Goal: Task Accomplishment & Management: Complete application form

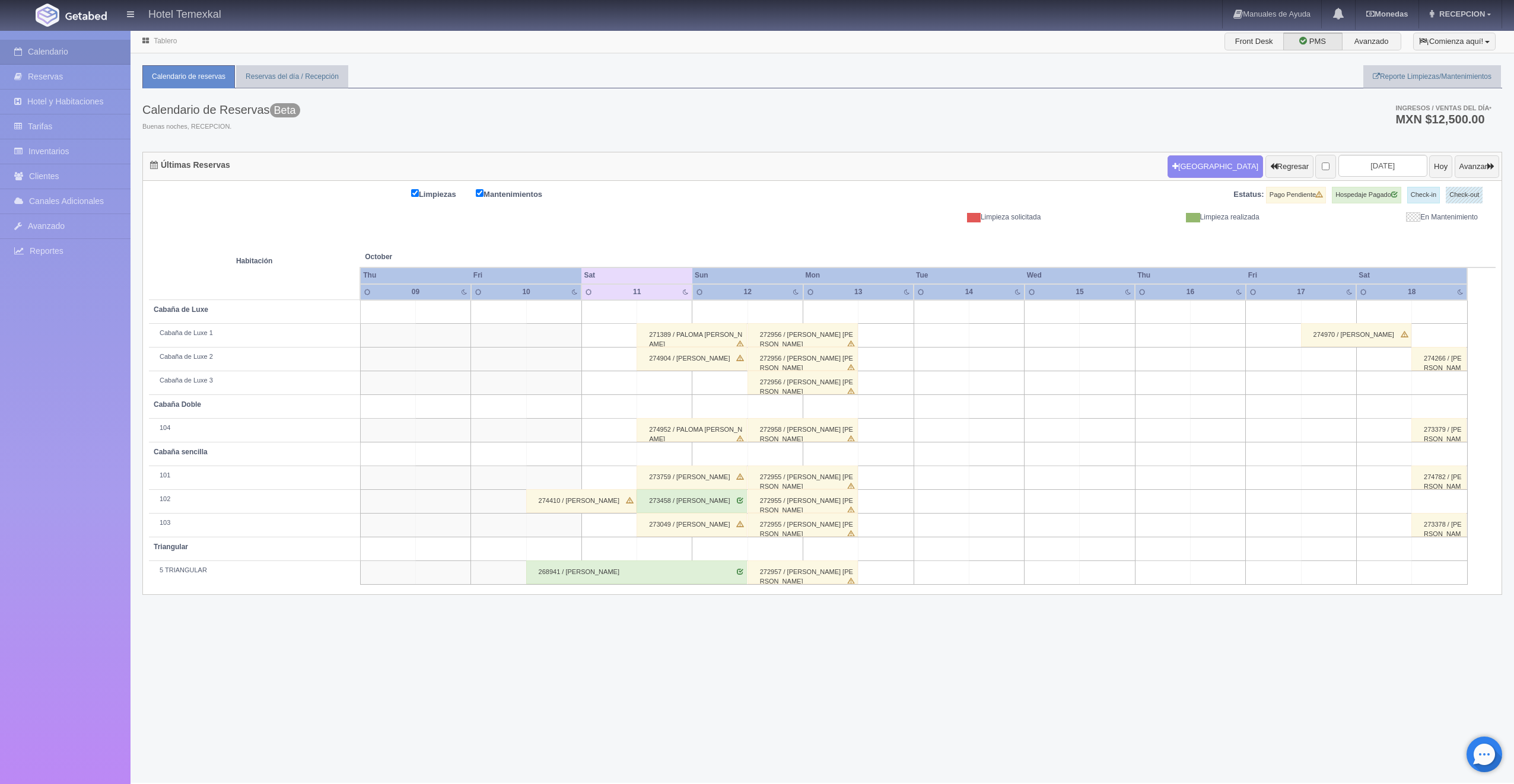
click at [1349, 566] on td at bounding box center [1328, 573] width 55 height 24
click at [1334, 614] on button "[GEOGRAPHIC_DATA]" at bounding box center [1331, 606] width 103 height 20
type input "17-10-2025"
type input "18-10-2025"
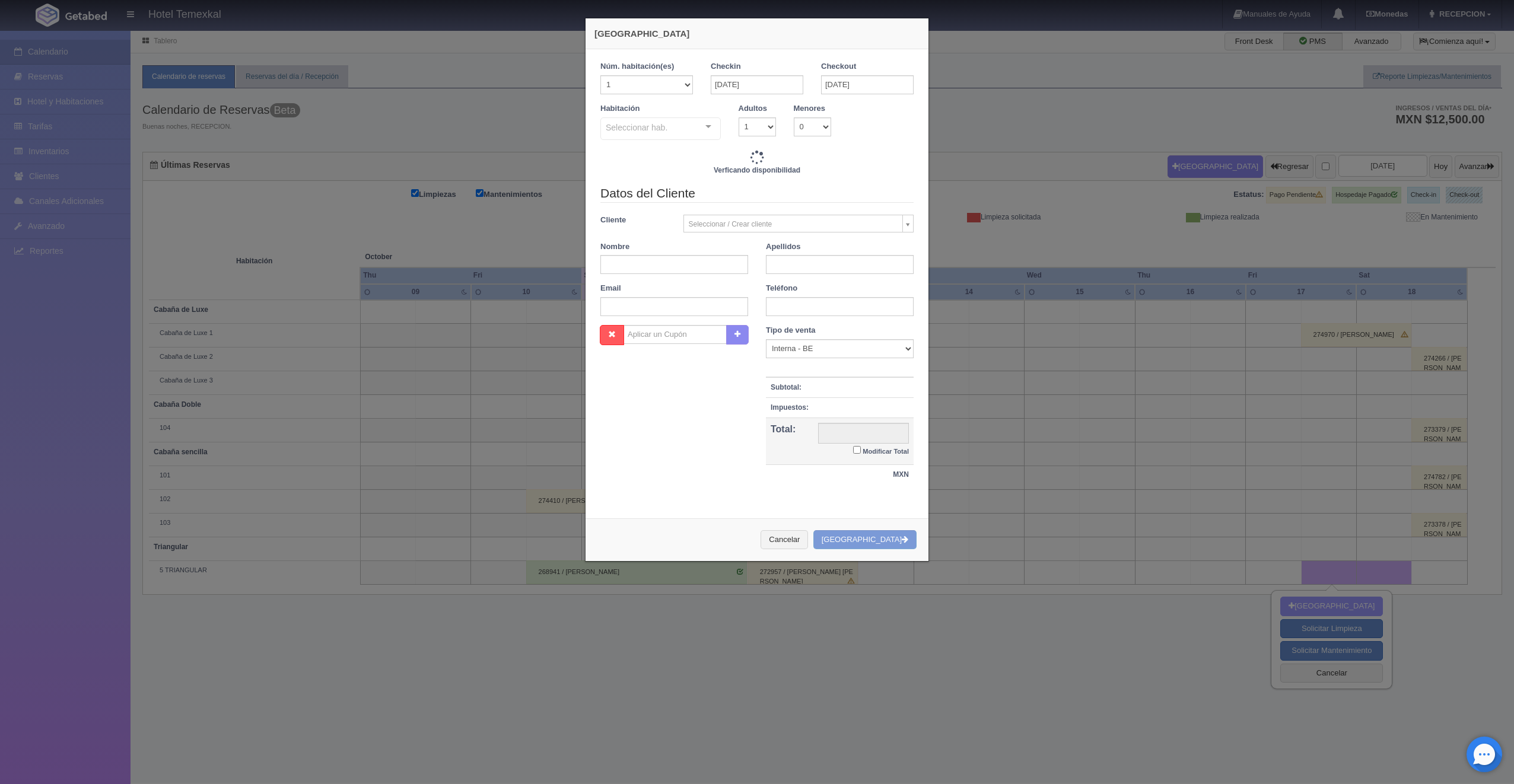
checkbox input "false"
click at [828, 83] on input "18-10-2025" at bounding box center [867, 84] width 92 height 19
click at [839, 195] on link "20" at bounding box center [843, 194] width 16 height 17
type input "20-10-2025"
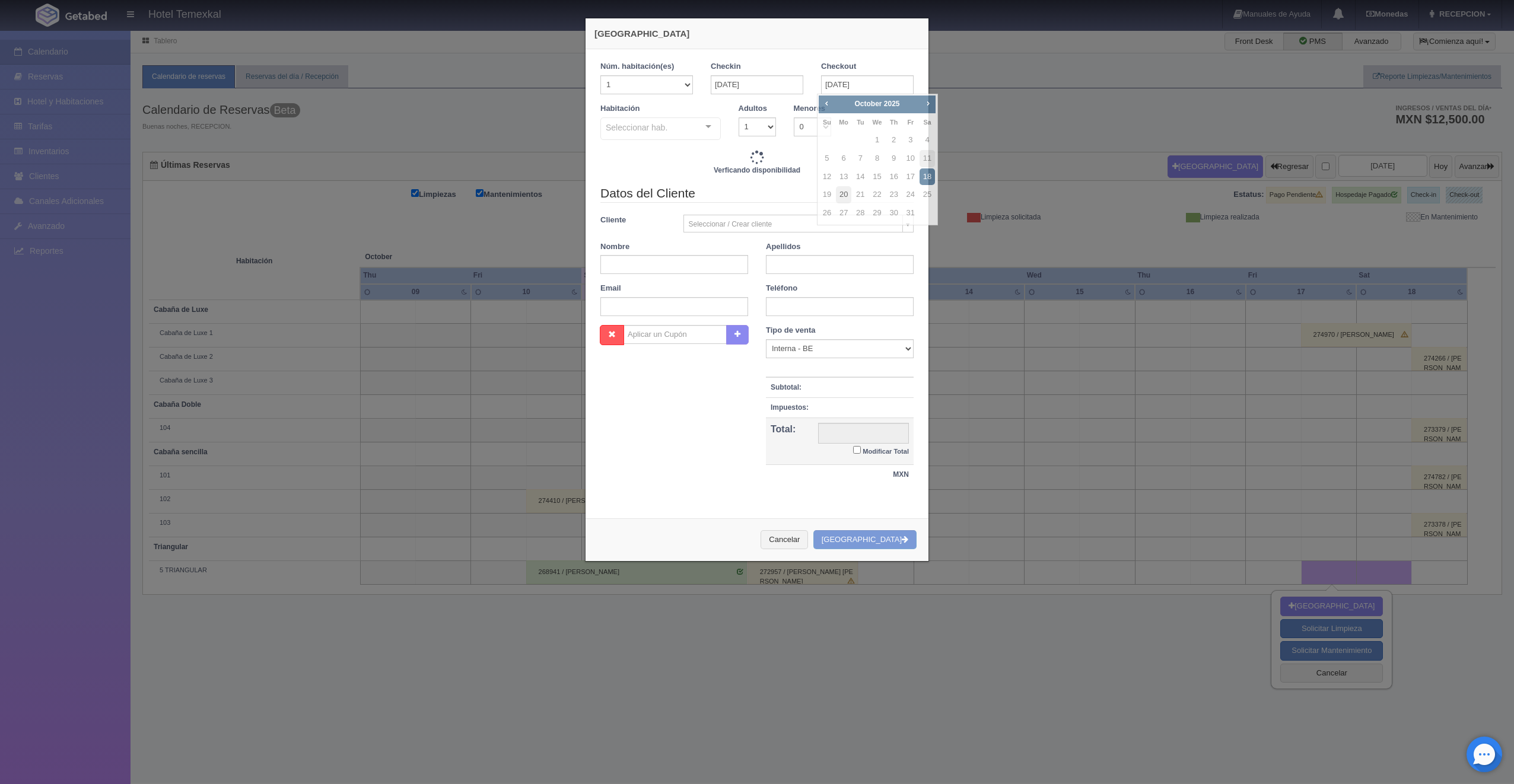
checkbox input "false"
type input "6500.00"
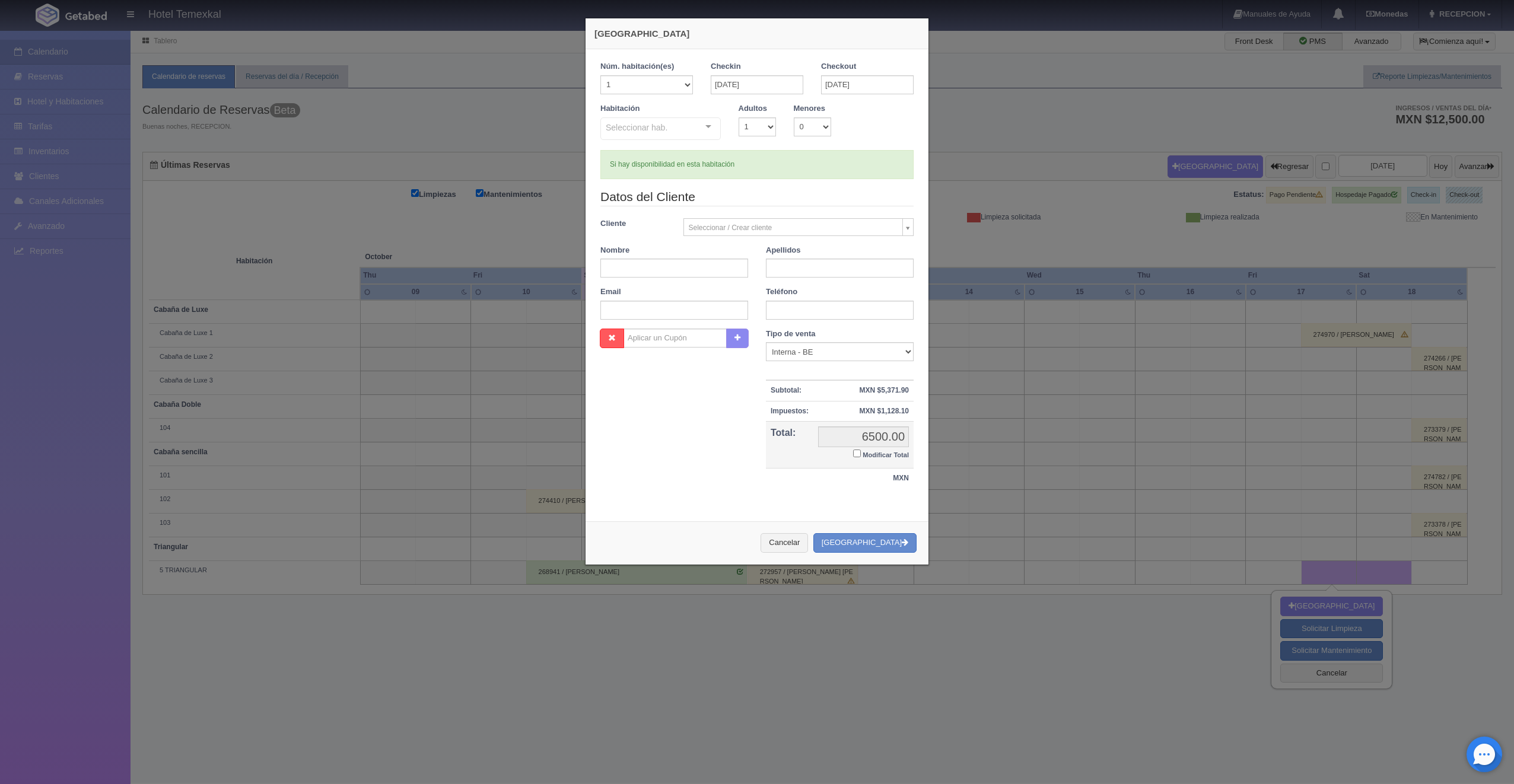
click at [707, 121] on div at bounding box center [709, 127] width 24 height 18
checkbox input "false"
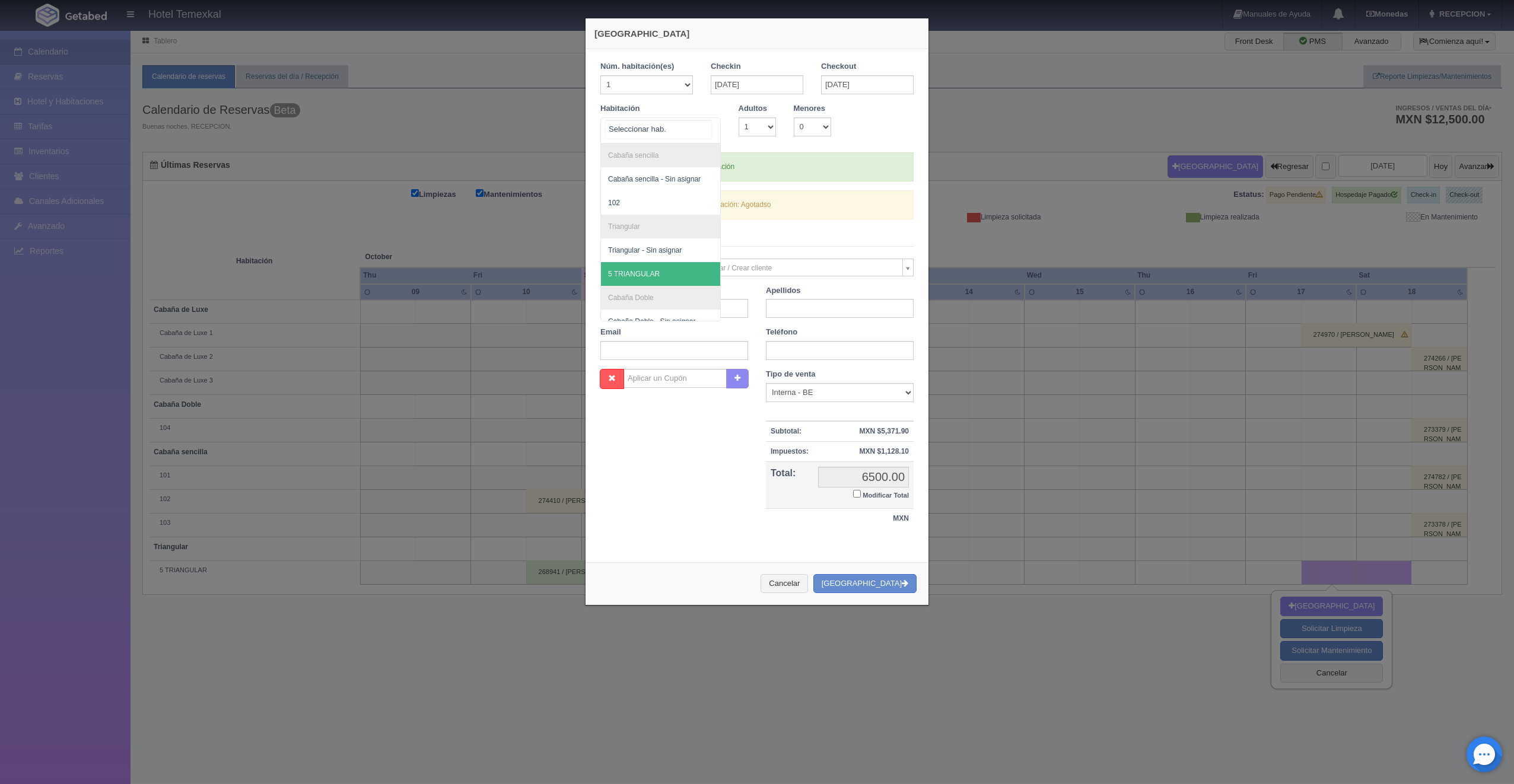
click at [664, 269] on span "5 TRIANGULAR" at bounding box center [661, 274] width 119 height 24
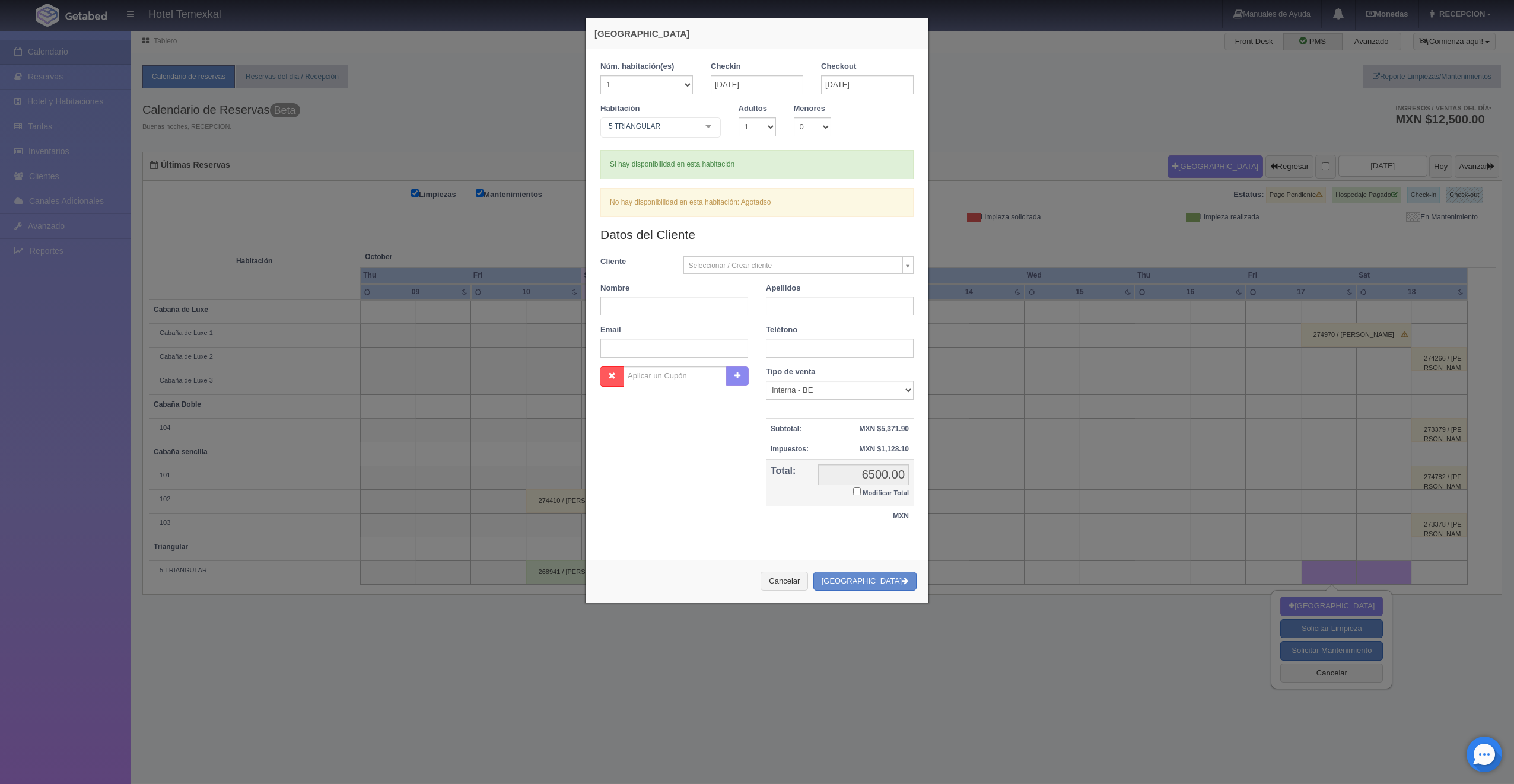
checkbox input "false"
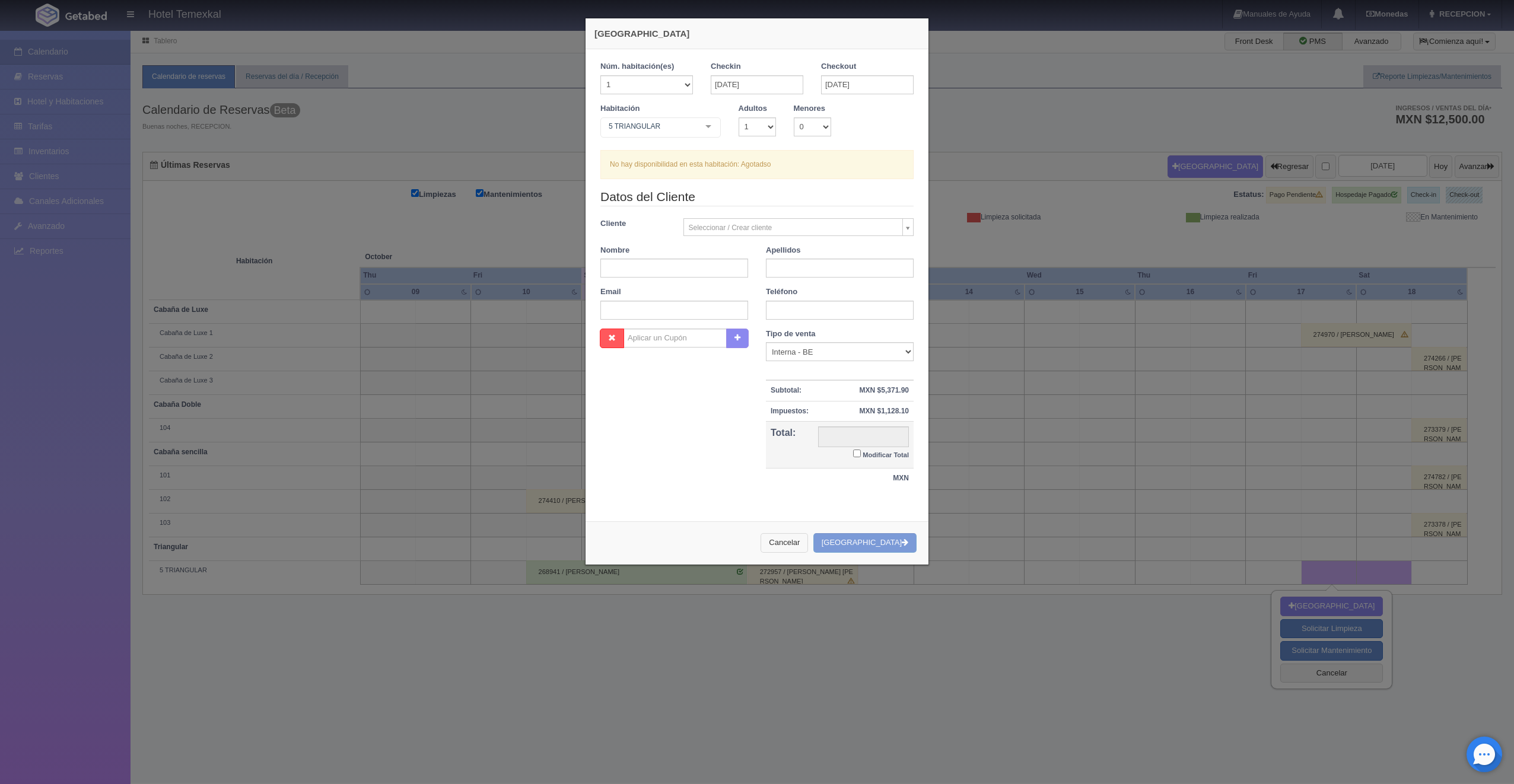
click at [804, 546] on button "Cancelar" at bounding box center [784, 542] width 47 height 20
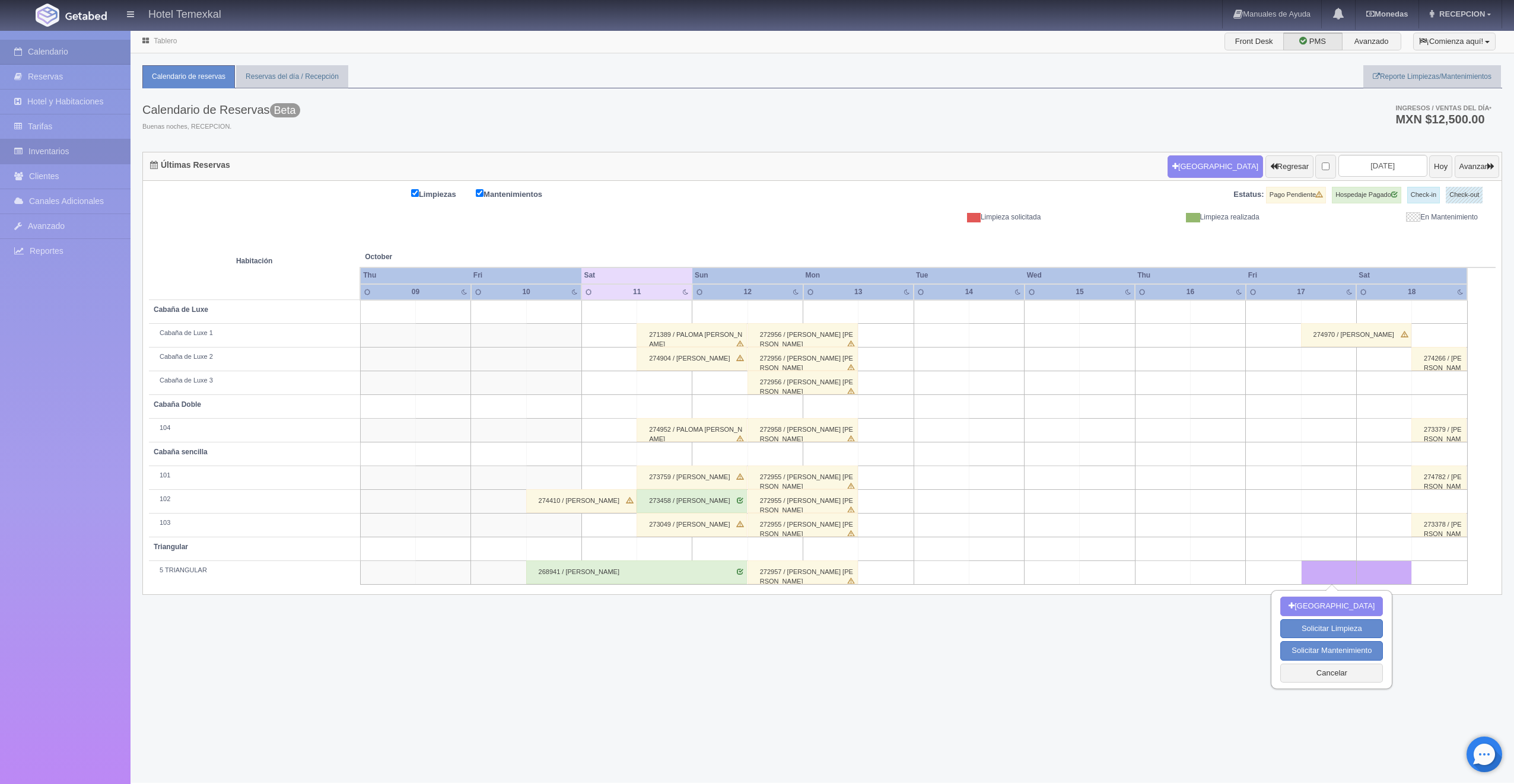
click at [101, 154] on link "Inventarios" at bounding box center [65, 152] width 131 height 24
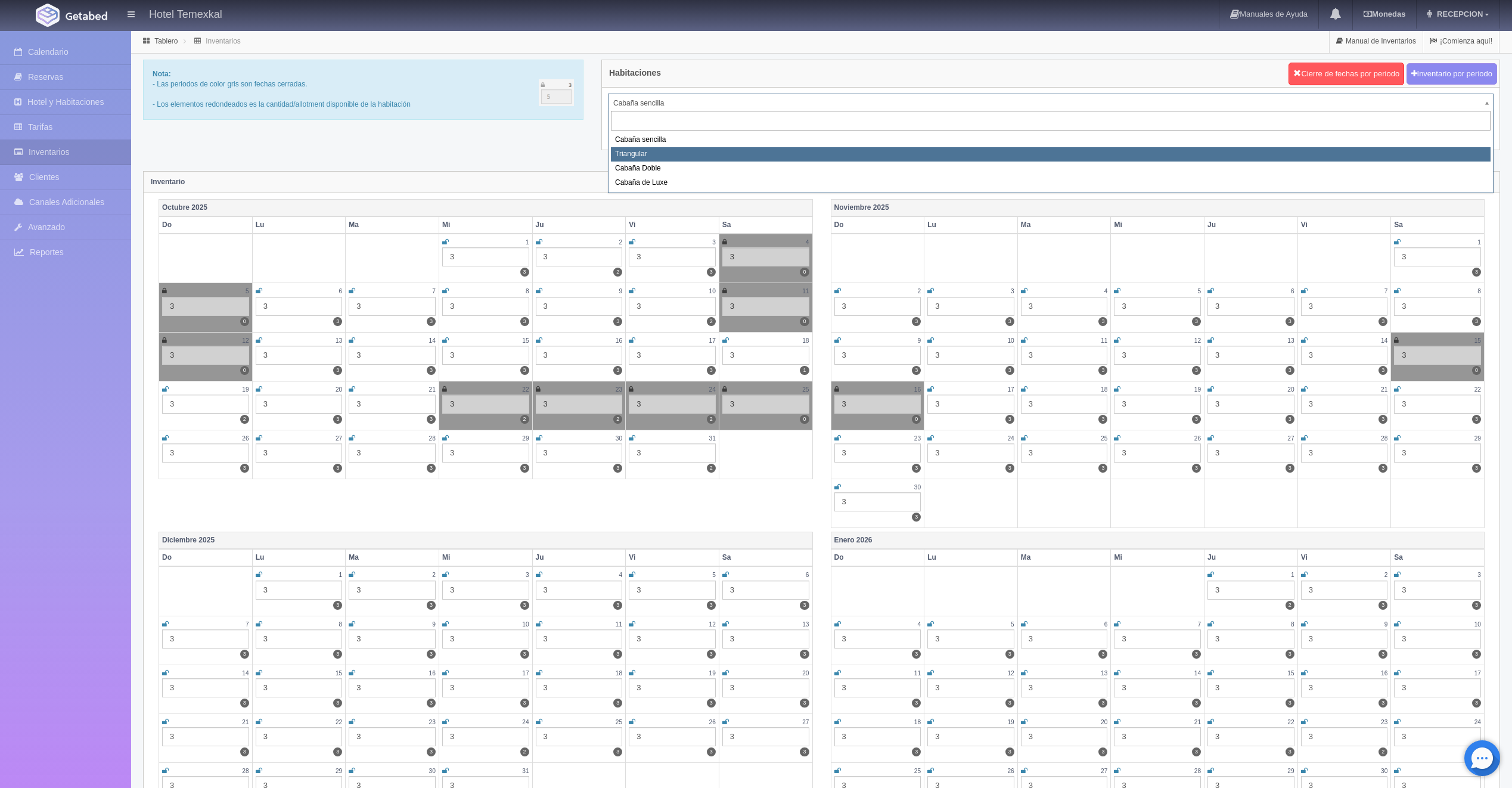
select select "2119"
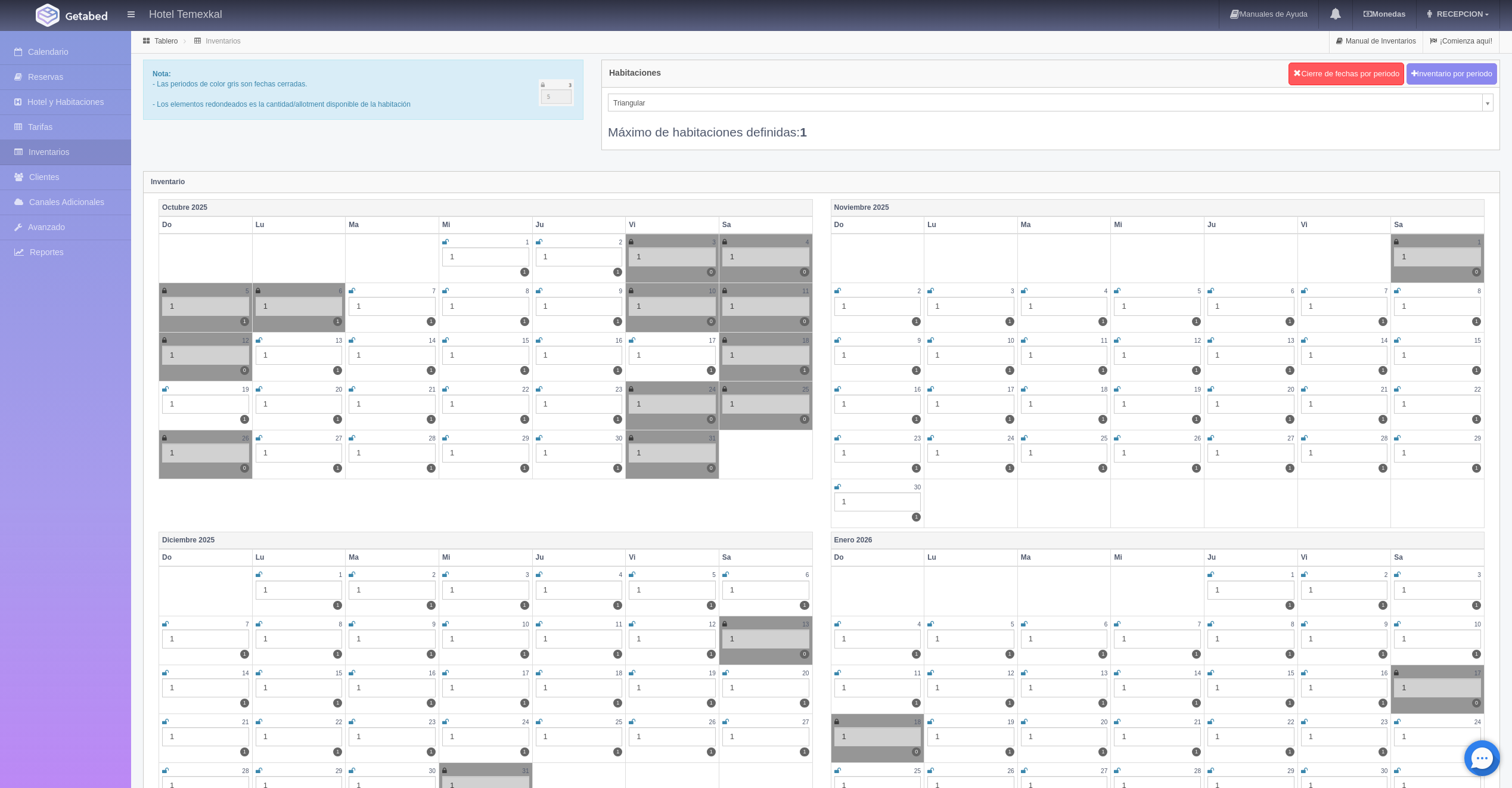
click at [722, 339] on icon at bounding box center [725, 339] width 5 height 7
click at [84, 50] on link "Calendario" at bounding box center [66, 52] width 131 height 24
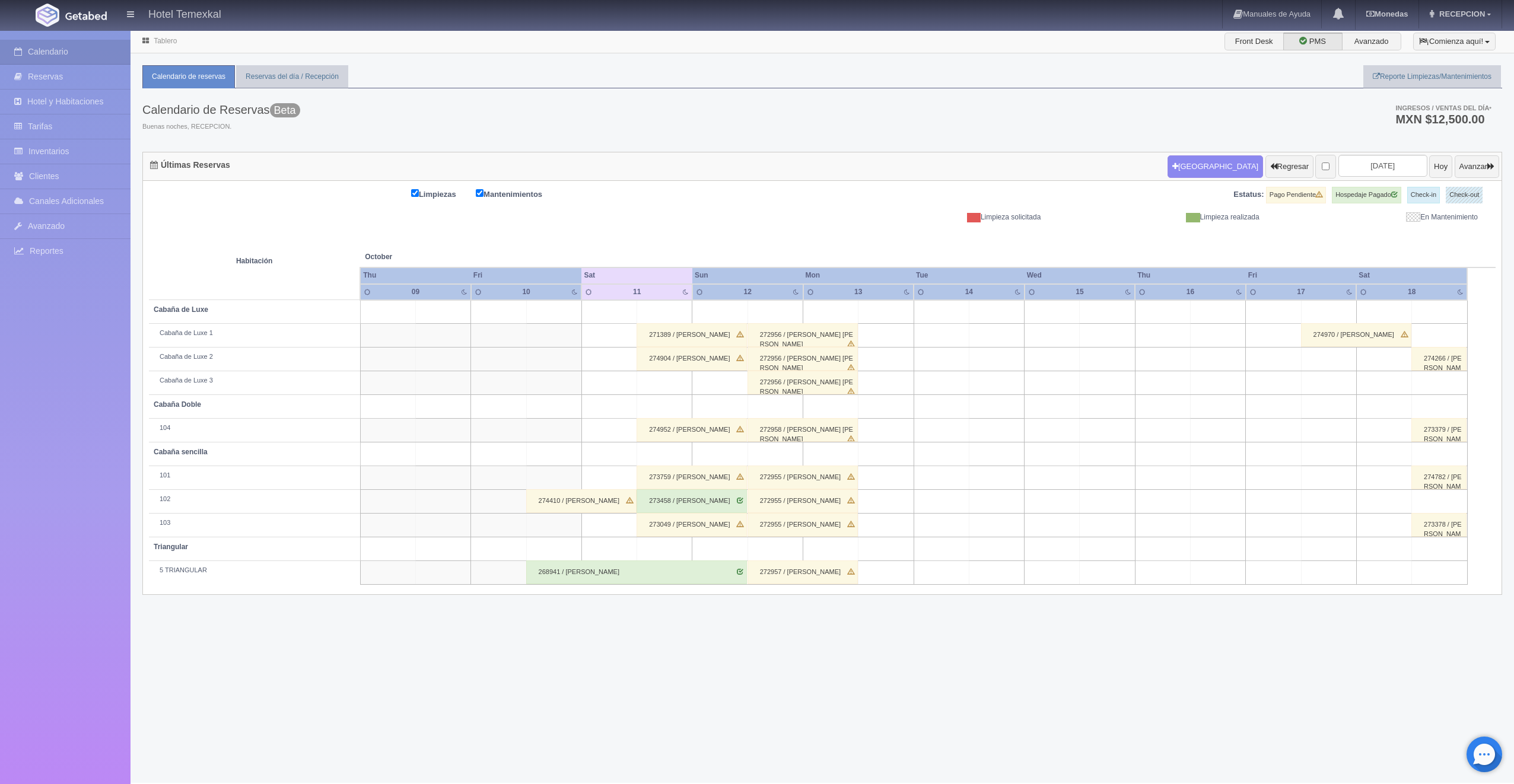
click at [1325, 563] on td at bounding box center [1328, 573] width 55 height 24
click at [1339, 608] on button "Nueva Reserva" at bounding box center [1331, 606] width 103 height 20
type input "[DATE]"
type input "18-10-2025"
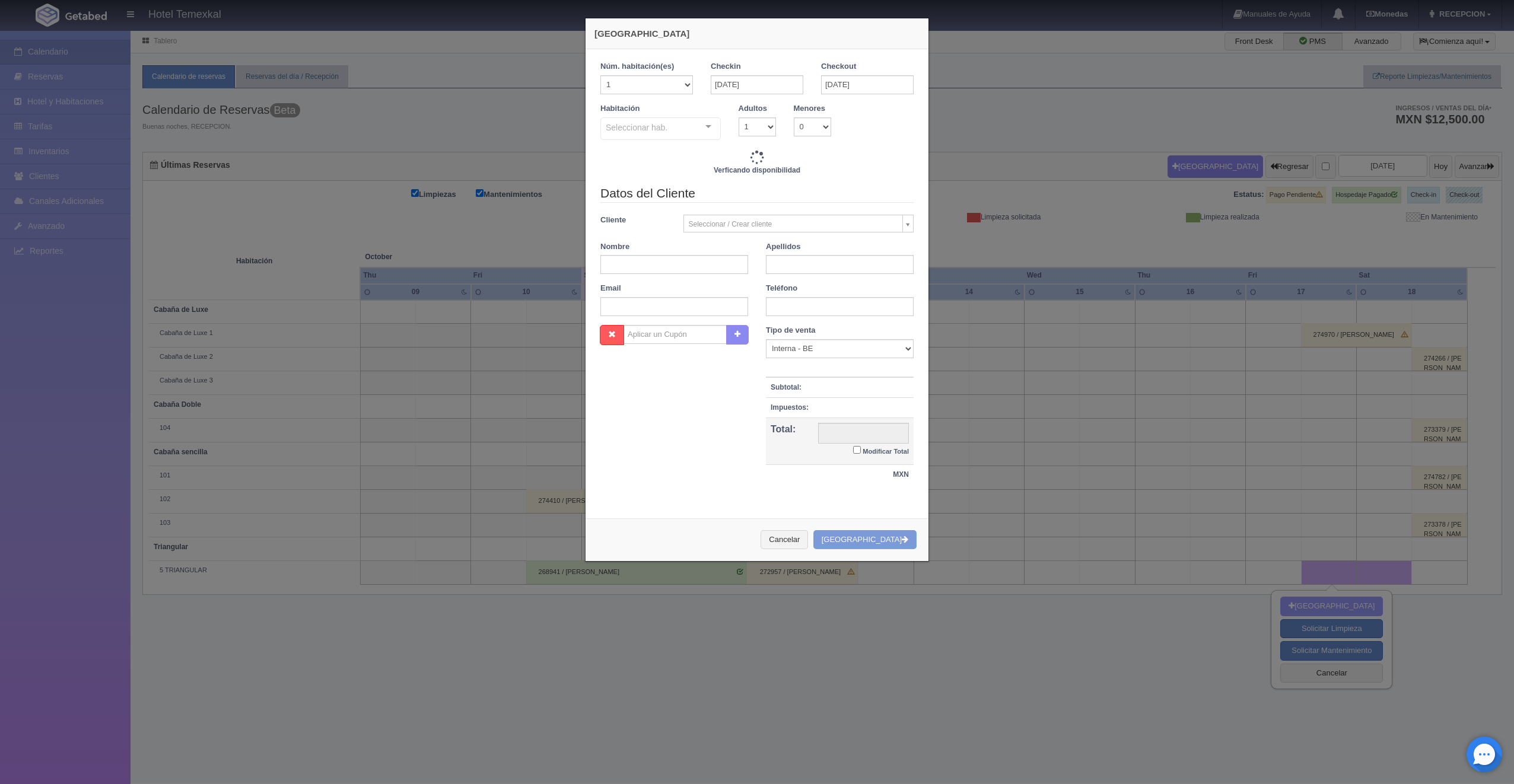
checkbox input "false"
click at [703, 125] on div at bounding box center [709, 127] width 24 height 18
click at [700, 131] on input "text" at bounding box center [658, 129] width 106 height 18
click at [703, 127] on div at bounding box center [709, 127] width 24 height 18
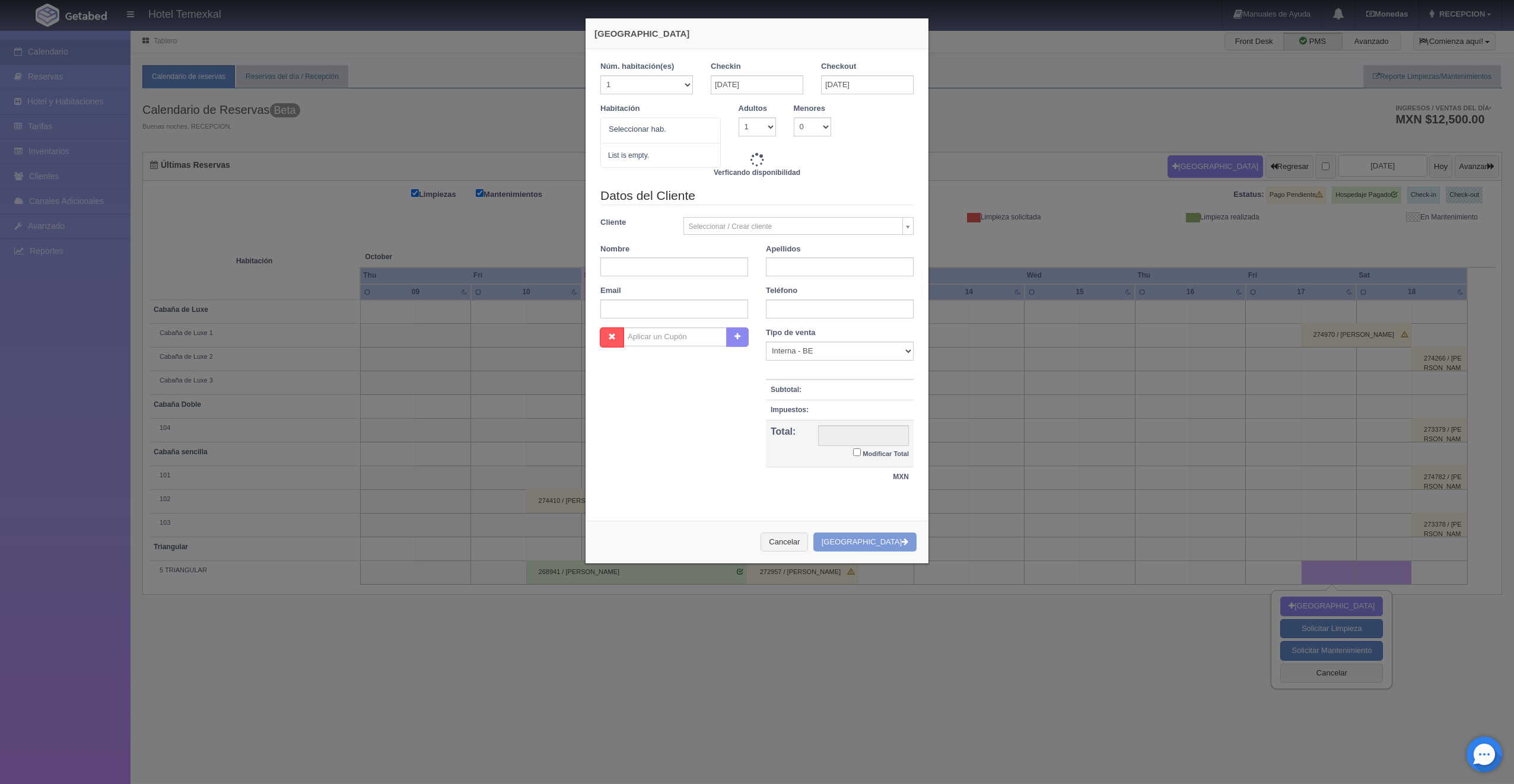
click at [703, 127] on div at bounding box center [709, 127] width 24 height 18
type input "6500.00"
checkbox input "false"
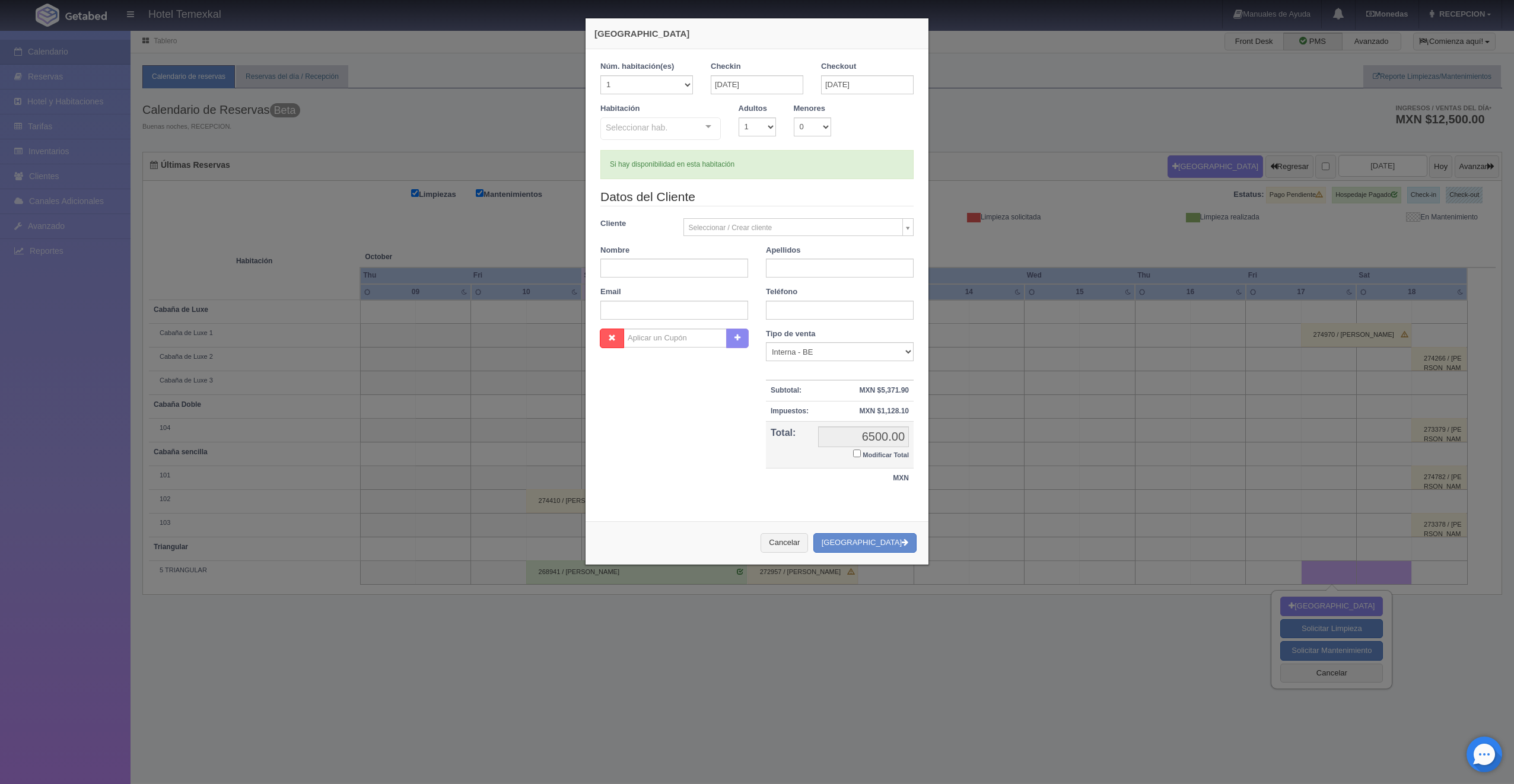
click at [703, 127] on div at bounding box center [709, 127] width 24 height 18
click at [703, 127] on div at bounding box center [709, 127] width 24 height 18
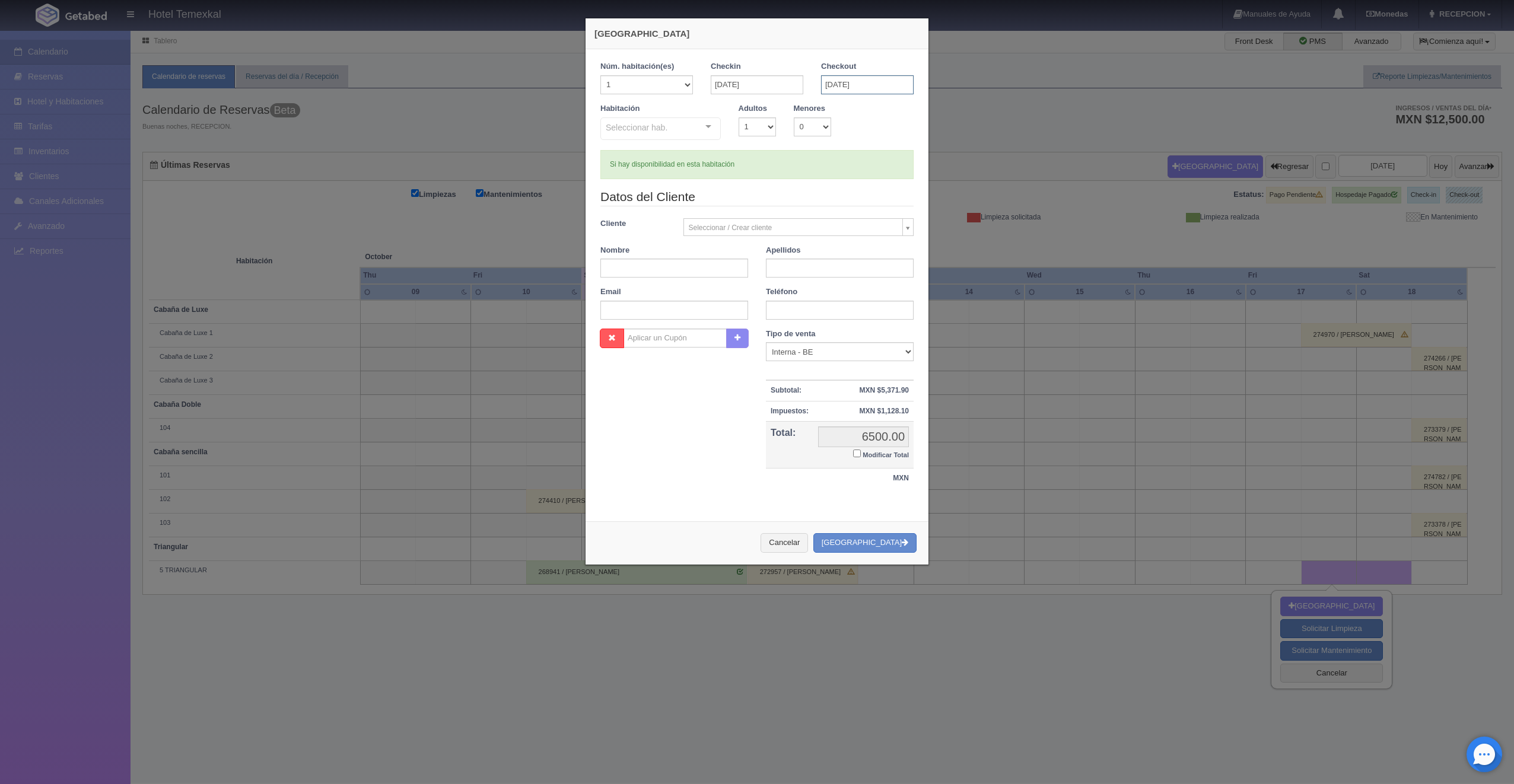
click at [835, 86] on input "18-10-2025" at bounding box center [867, 84] width 92 height 19
click at [841, 191] on link "20" at bounding box center [843, 194] width 16 height 17
type input "20-10-2025"
checkbox input "false"
click at [697, 122] on div "No elements found. Consider changing the search query. List is empty." at bounding box center [661, 130] width 120 height 26
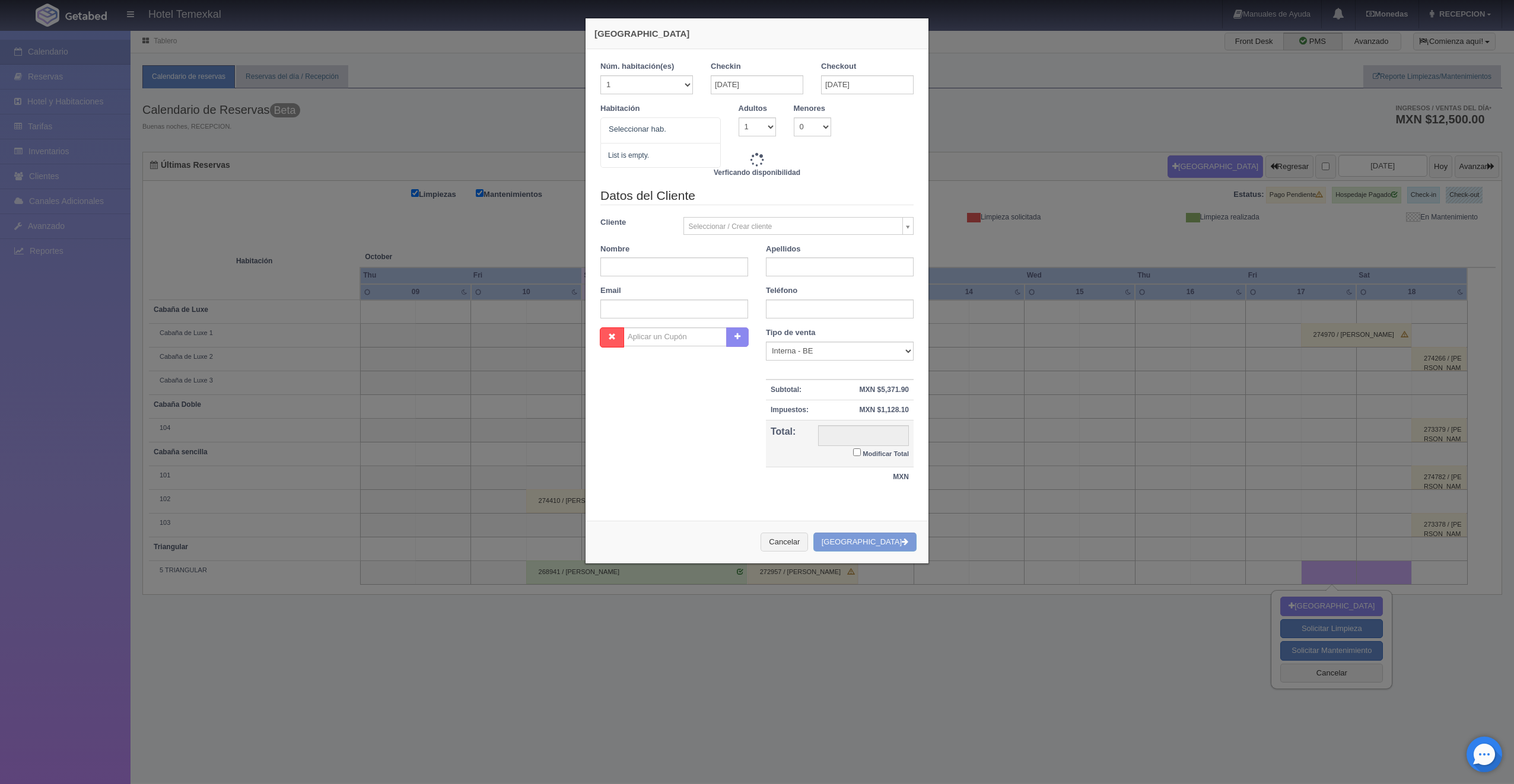
click at [703, 123] on div at bounding box center [709, 127] width 24 height 18
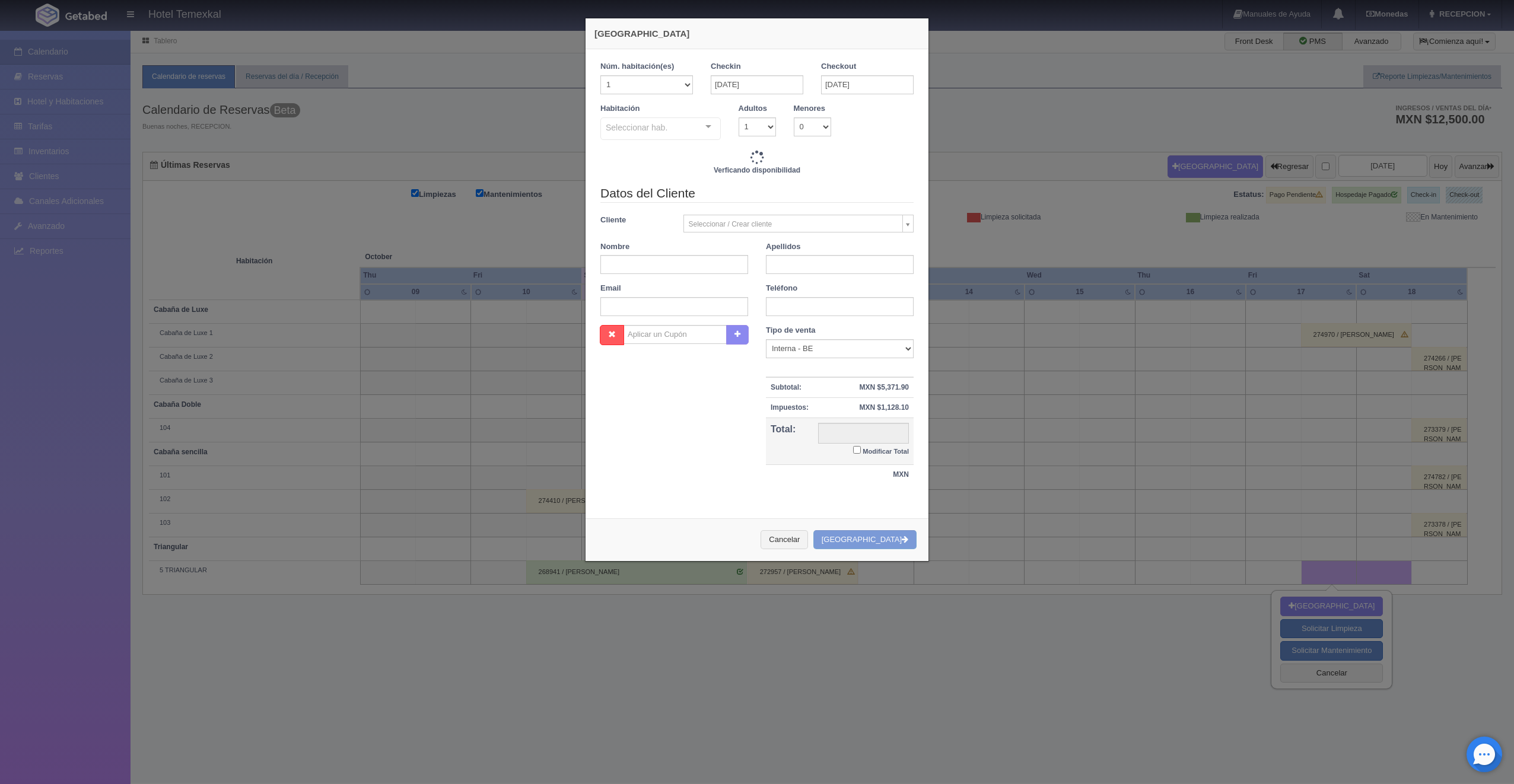
click at [703, 123] on div at bounding box center [709, 127] width 24 height 18
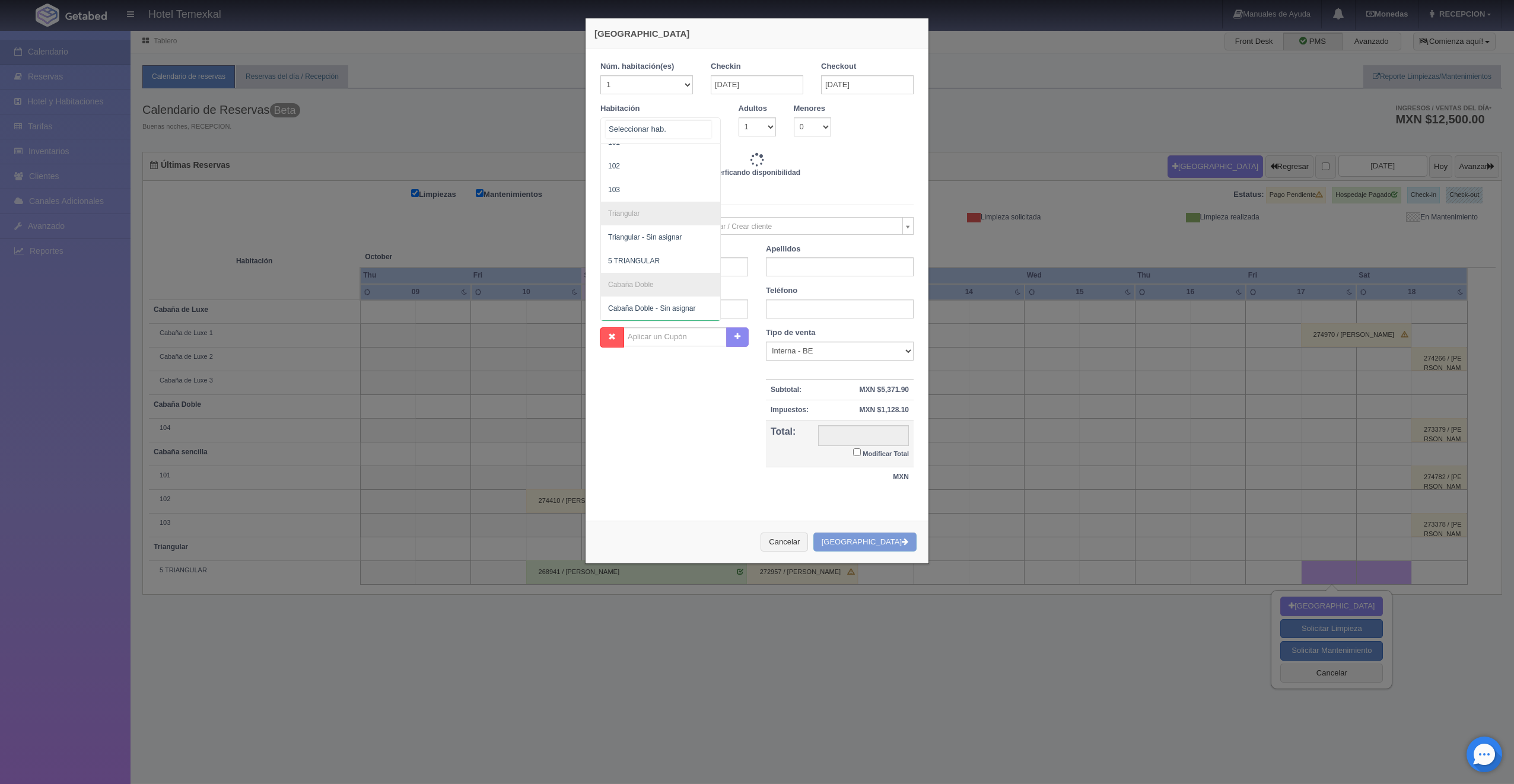
scroll to position [60, 0]
click at [648, 253] on span "Cabaña Doble - Sin asignar" at bounding box center [661, 262] width 119 height 24
click at [706, 125] on div at bounding box center [709, 127] width 24 height 18
click at [652, 215] on span "5 TRIANGULAR" at bounding box center [634, 214] width 52 height 8
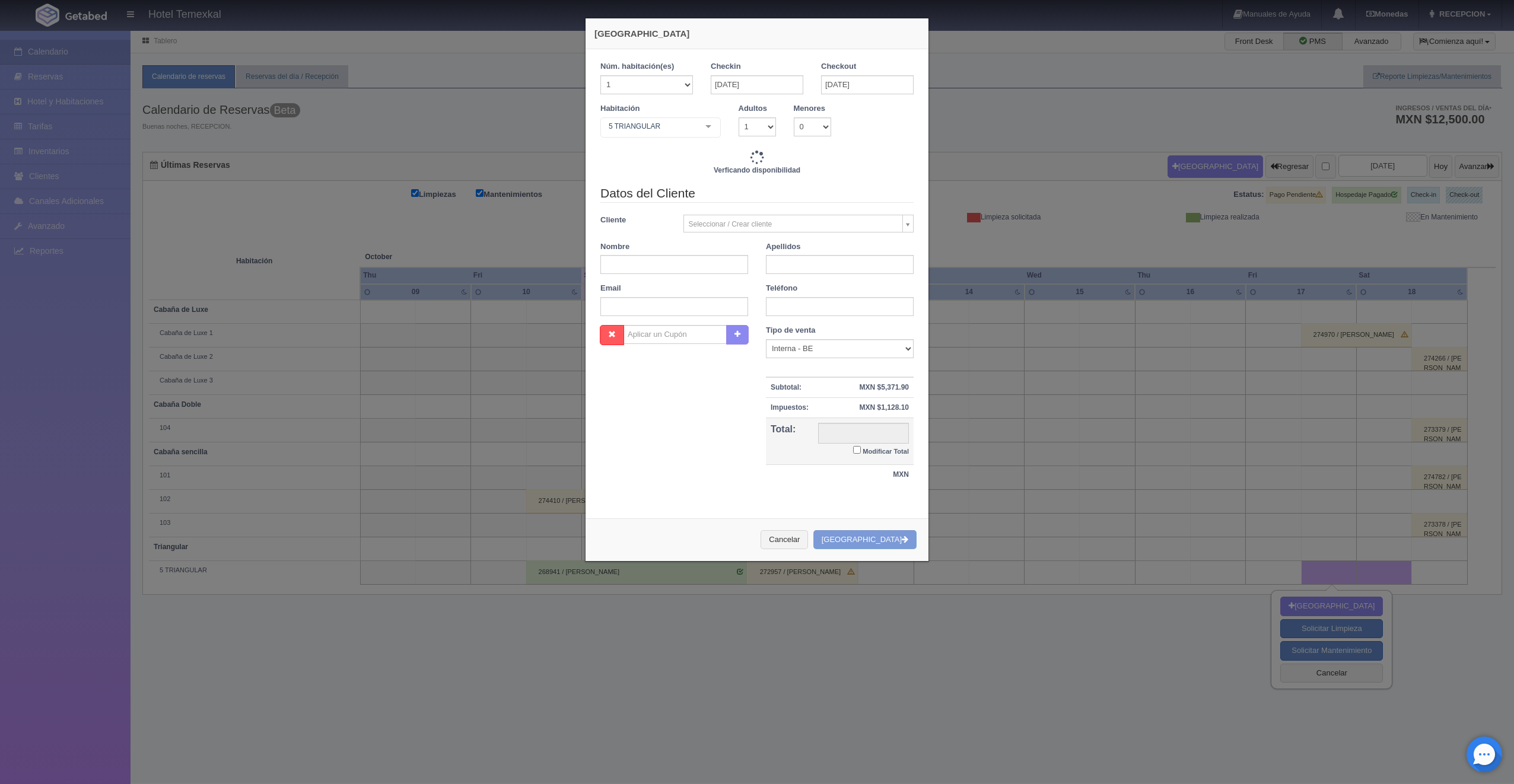
checkbox input "false"
type input "20000.00"
checkbox input "false"
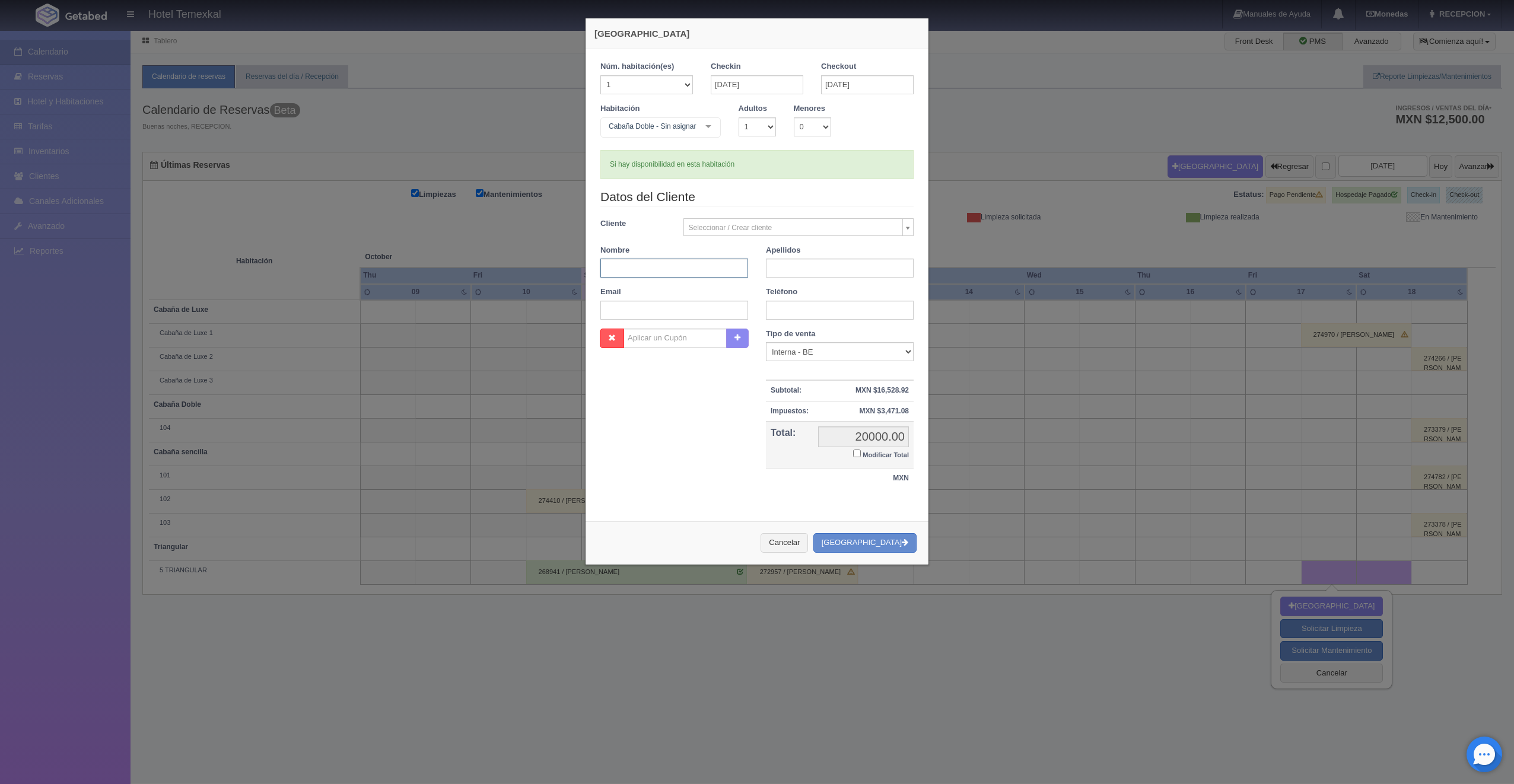
click at [689, 266] on input "text" at bounding box center [674, 268] width 148 height 19
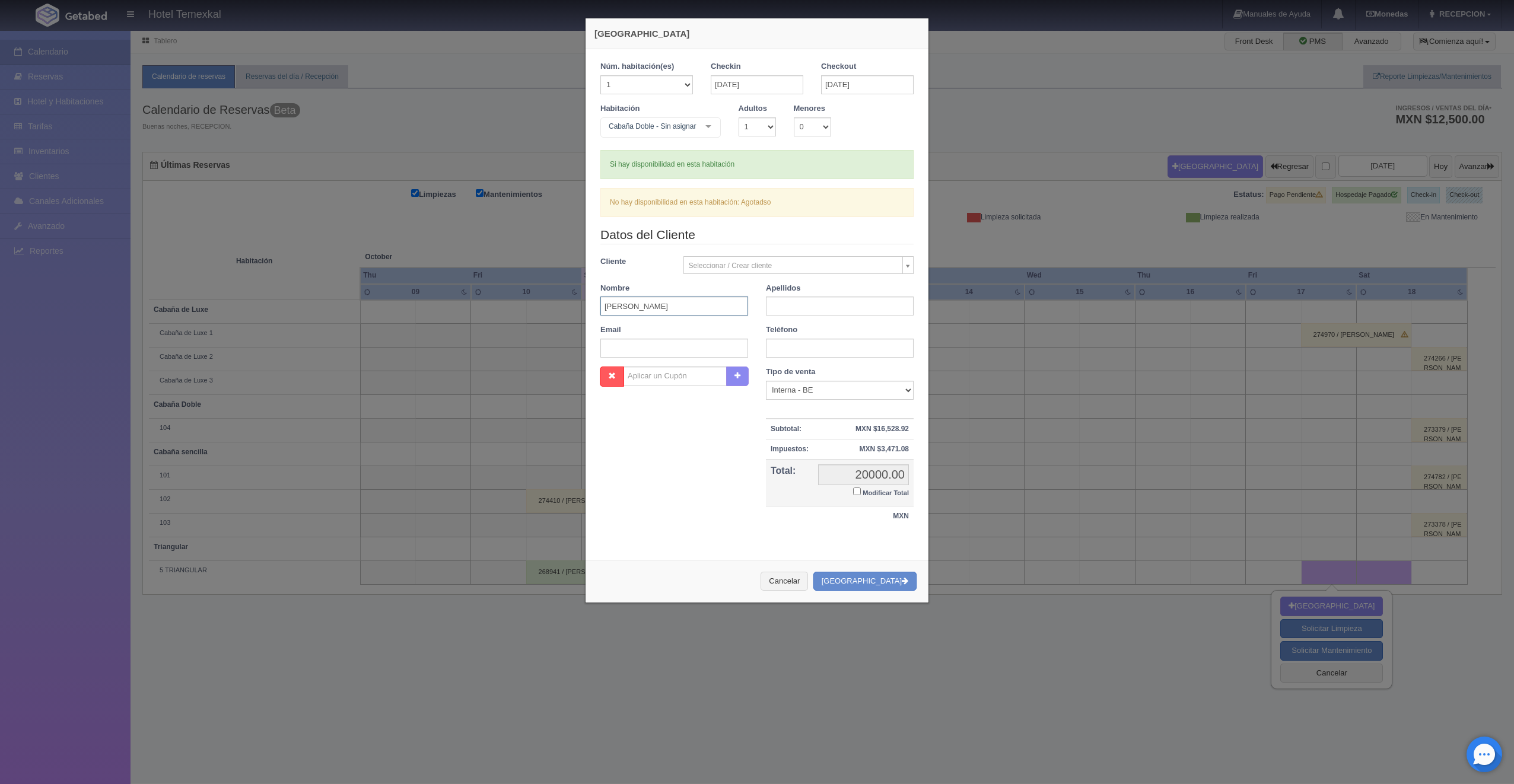
type input "LILIAN"
click at [814, 307] on input "text" at bounding box center [839, 305] width 148 height 19
type input "GARCIA"
click at [740, 492] on div "Nombre Cupón : Descuentos : Tipo de venta Correo Electronico Interna - BE Llama…" at bounding box center [757, 452] width 331 height 173
click at [853, 491] on input "Modificar Total" at bounding box center [856, 491] width 8 height 8
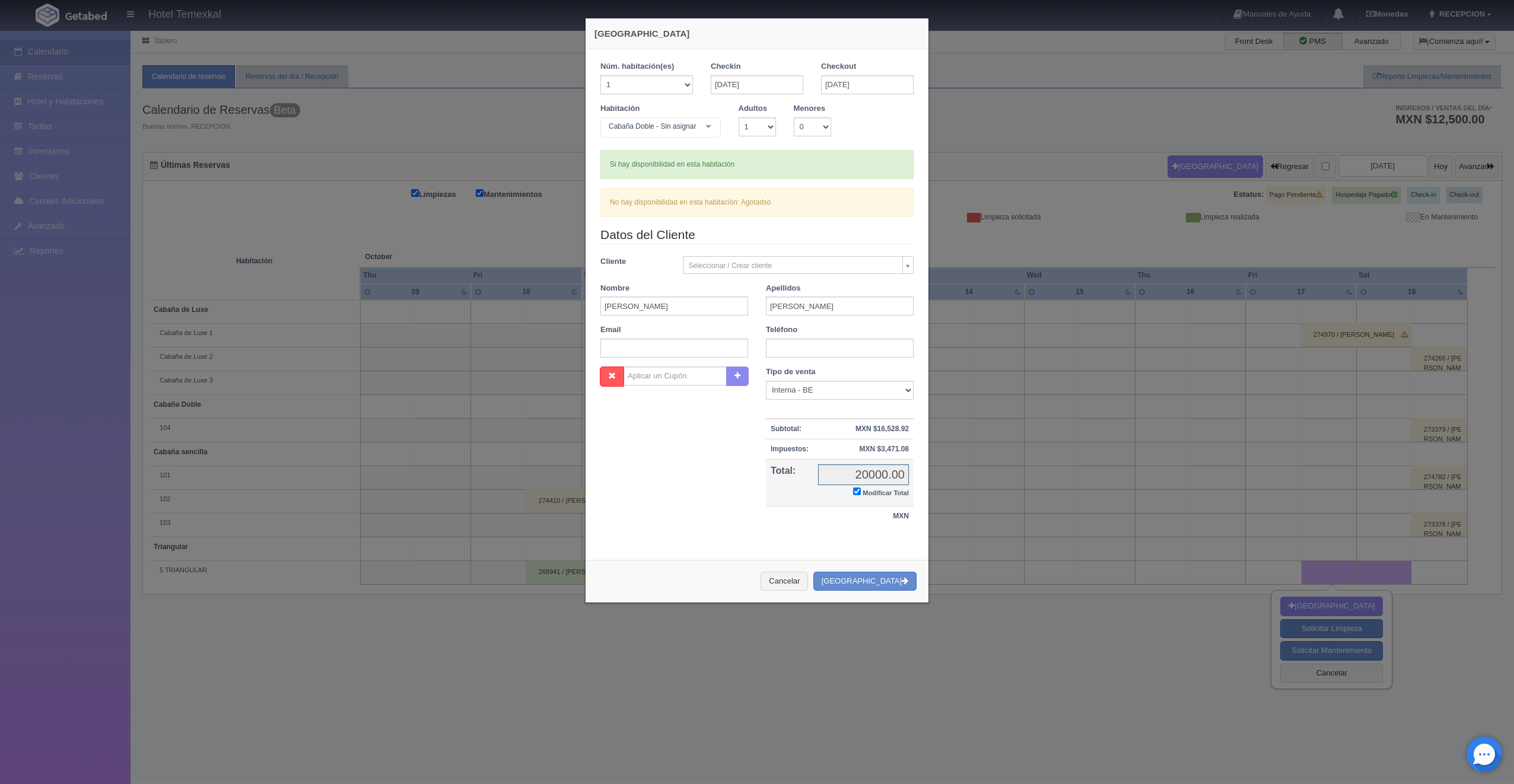
checkbox input "true"
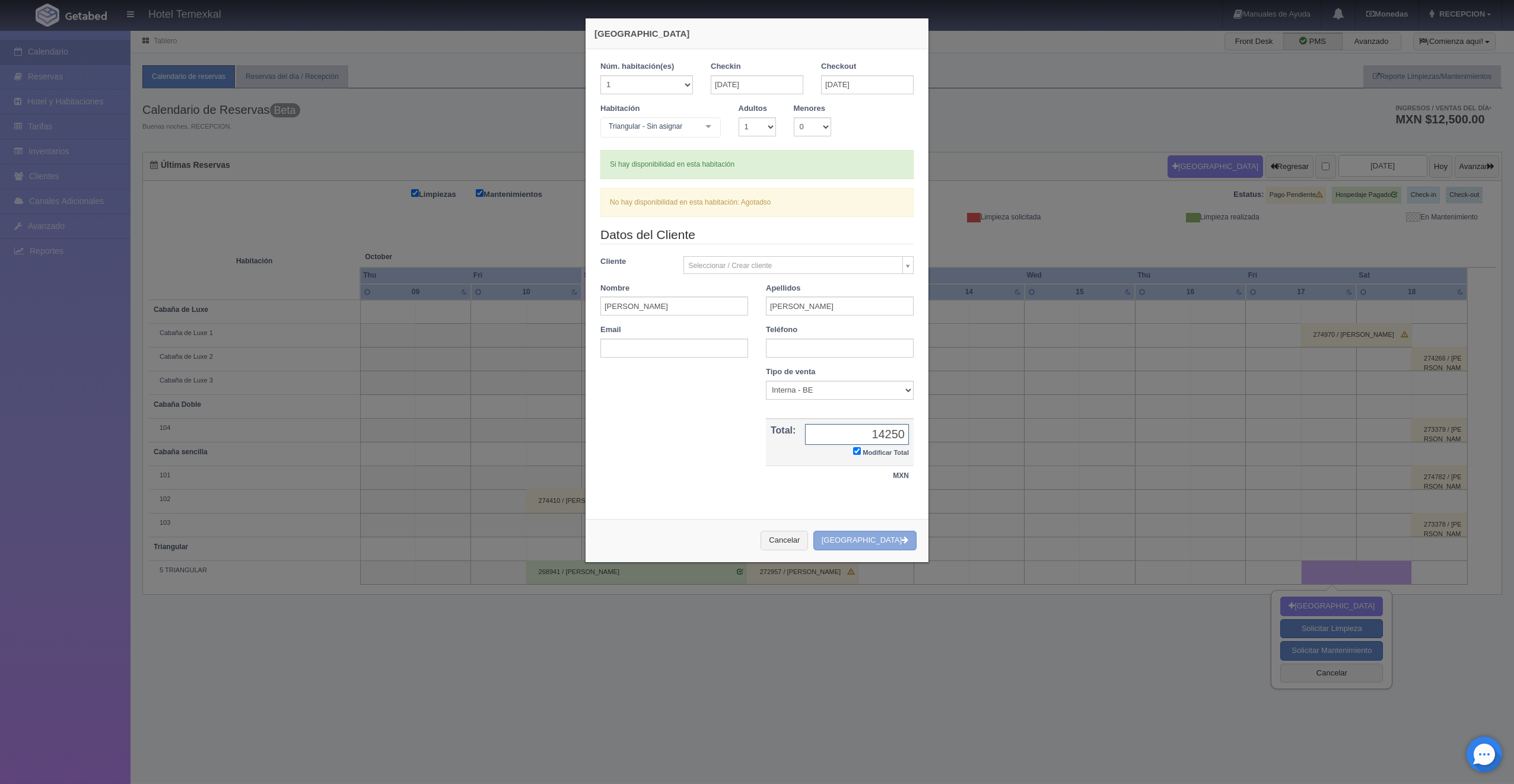
type input "14250"
click at [903, 539] on icon "button" at bounding box center [904, 539] width 7 height 8
click at [869, 545] on button "[GEOGRAPHIC_DATA]" at bounding box center [864, 540] width 103 height 20
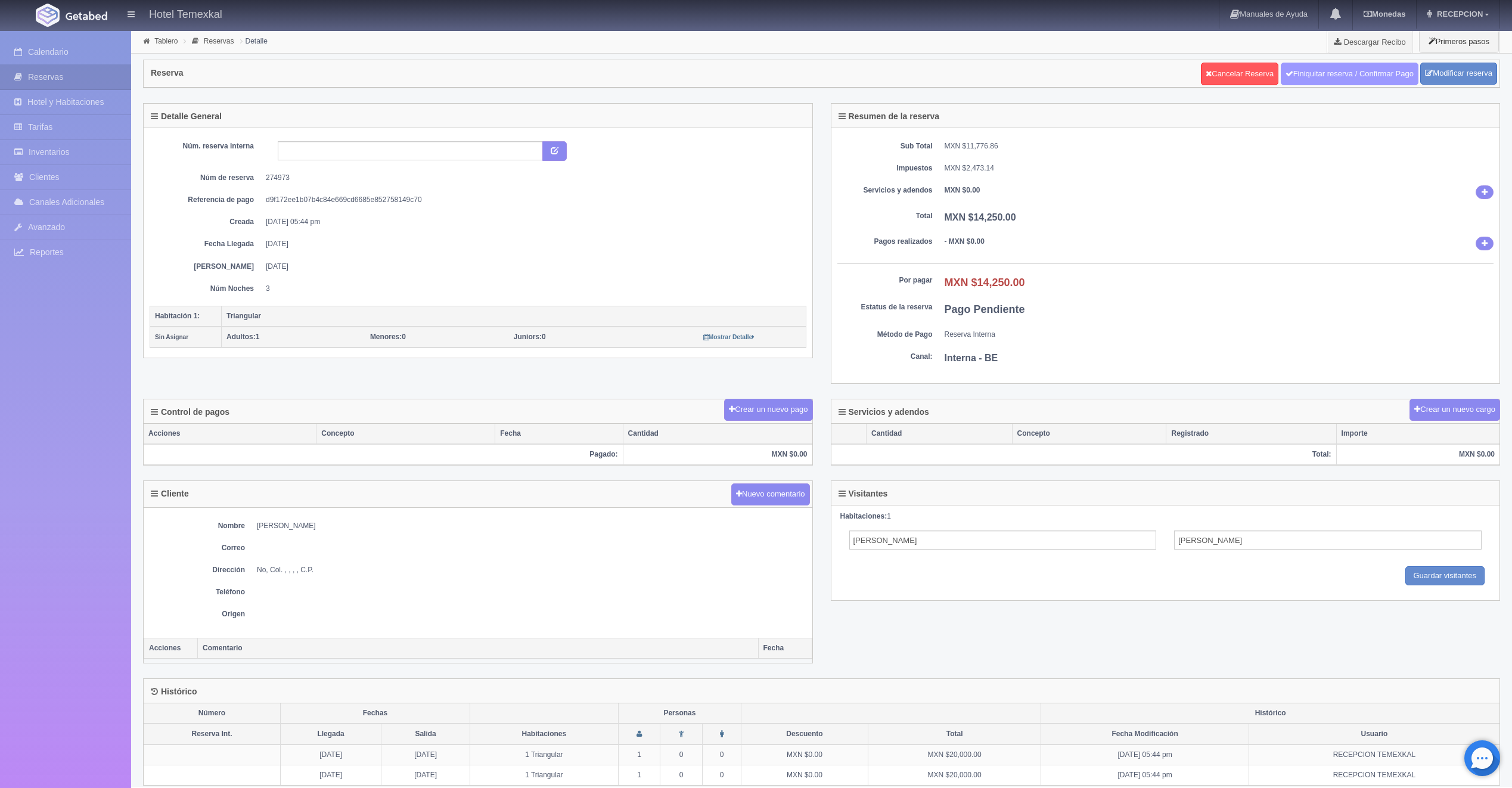
click at [1322, 67] on link "Finiquitar reserva / Confirmar Pago" at bounding box center [1349, 74] width 138 height 23
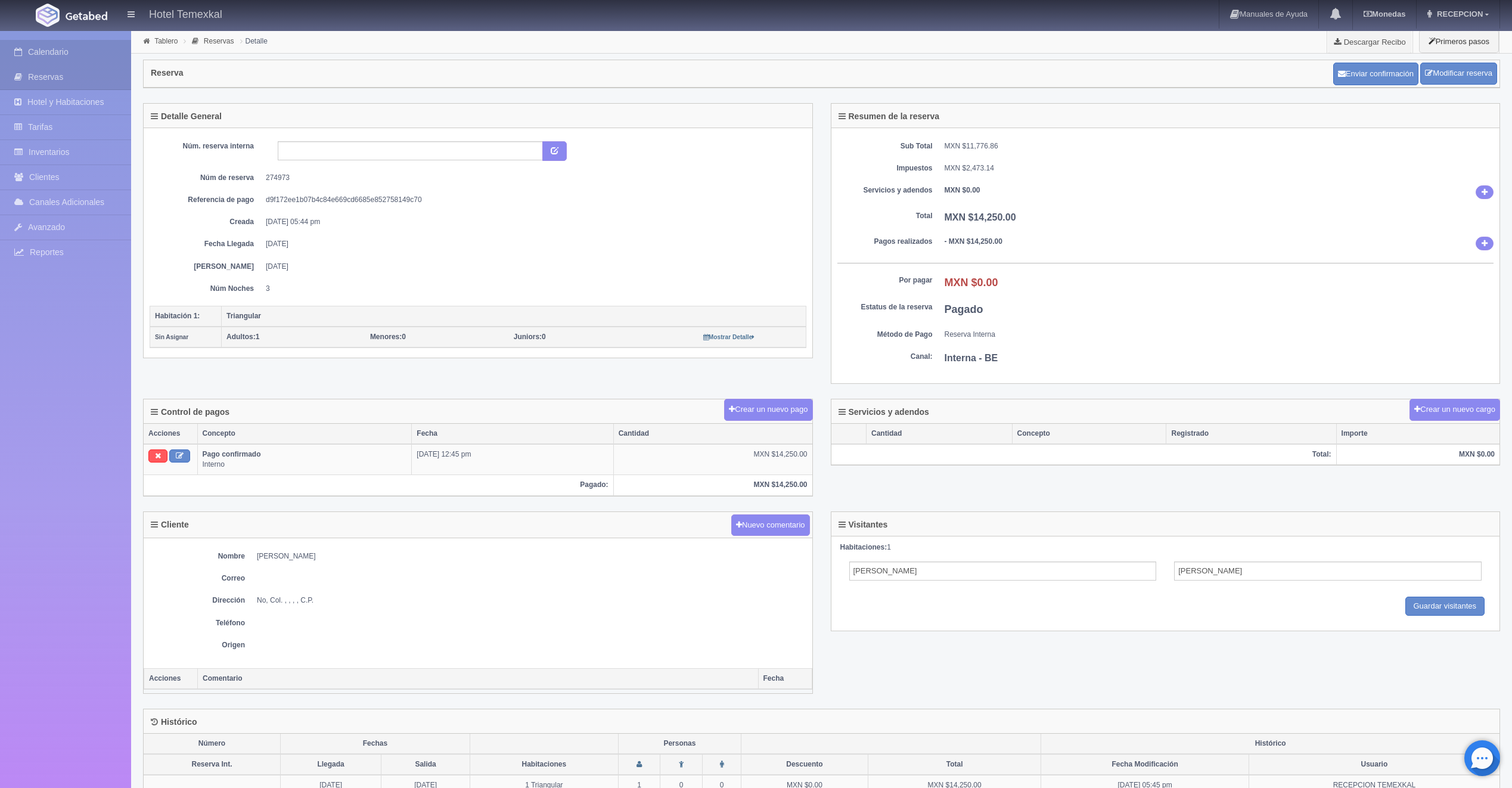
click at [81, 53] on link "Calendario" at bounding box center [66, 52] width 131 height 24
